Goal: Information Seeking & Learning: Learn about a topic

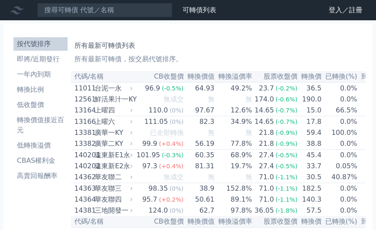
scroll to position [1055, 72]
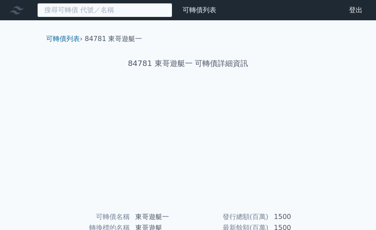
click at [74, 13] on input at bounding box center [104, 10] width 135 height 14
type input "8299"
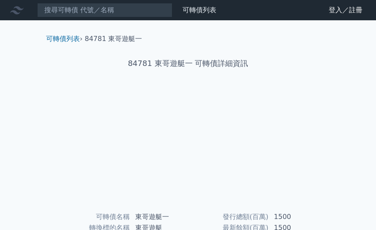
click at [348, 12] on link "登入／註冊" at bounding box center [345, 10] width 47 height 14
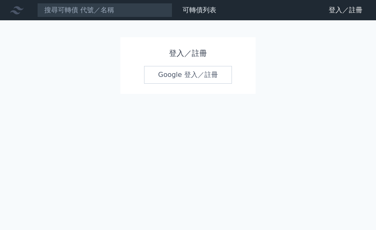
click at [216, 74] on link "Google 登入／註冊" at bounding box center [188, 75] width 88 height 18
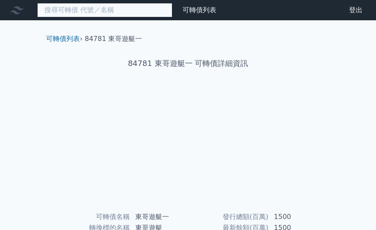
click at [63, 14] on input at bounding box center [104, 10] width 135 height 14
type input "8299"
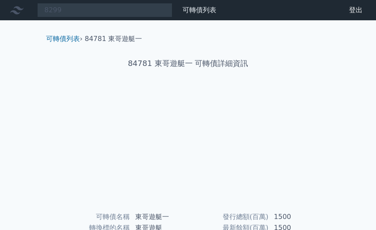
click at [12, 14] on icon at bounding box center [17, 10] width 14 height 14
click at [11, 14] on icon at bounding box center [17, 10] width 14 height 14
click at [8, 10] on div at bounding box center [18, 10] width 27 height 14
click at [13, 13] on icon at bounding box center [17, 10] width 14 height 14
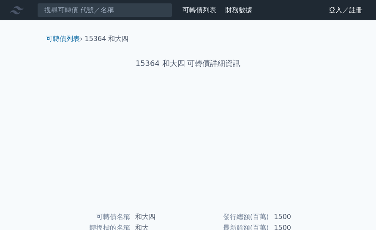
scroll to position [177, 0]
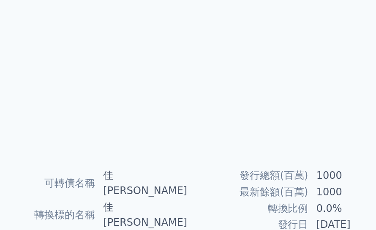
scroll to position [24, 0]
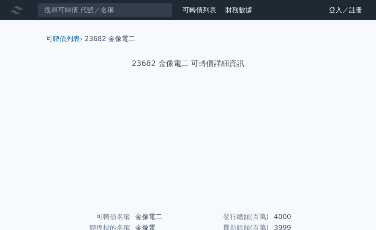
scroll to position [381, 0]
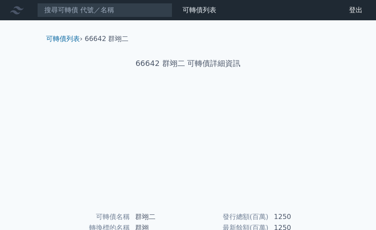
scroll to position [163, 0]
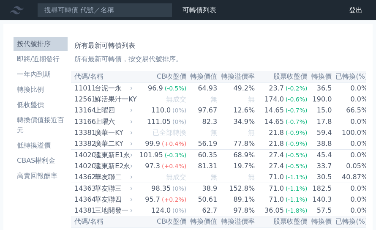
click at [354, 9] on link "登出" at bounding box center [355, 10] width 27 height 14
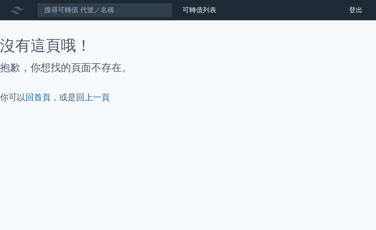
click at [83, 101] on link "回上一頁" at bounding box center [93, 97] width 34 height 10
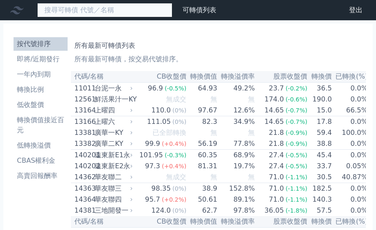
click at [60, 16] on input at bounding box center [104, 10] width 135 height 14
type input "8299"
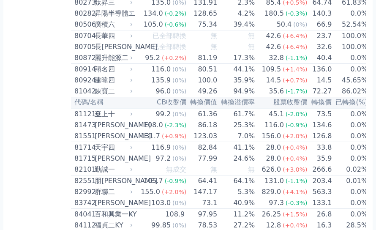
scroll to position [4320, 0]
click at [183, 52] on div "已全部轉換" at bounding box center [169, 47] width 34 height 10
